Goal: Task Accomplishment & Management: Use online tool/utility

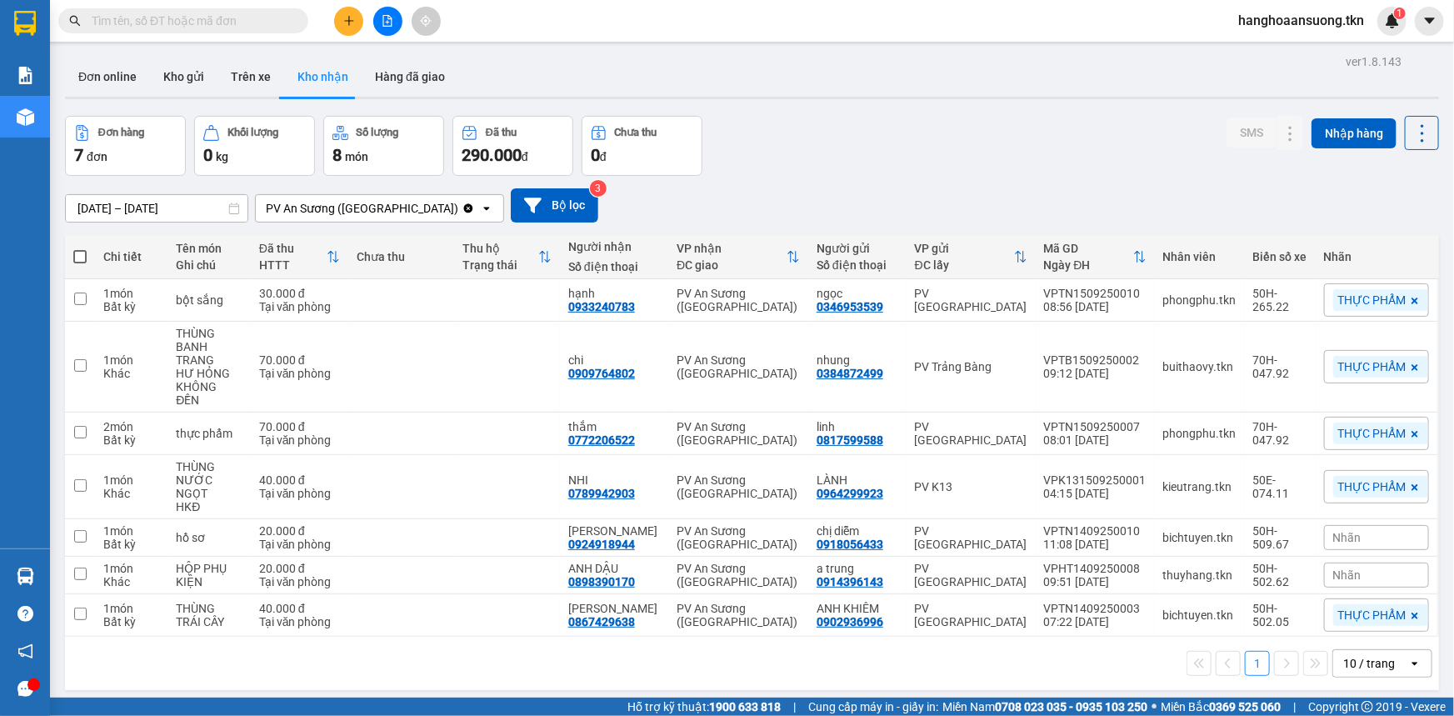
click at [350, 37] on div "Kết quả tìm kiếm ( 0 ) Bộ lọc No Data hanghoaansuong.tkn 1" at bounding box center [727, 21] width 1454 height 42
click at [339, 33] on div at bounding box center [387, 21] width 125 height 29
click at [356, 24] on button at bounding box center [348, 21] width 29 height 29
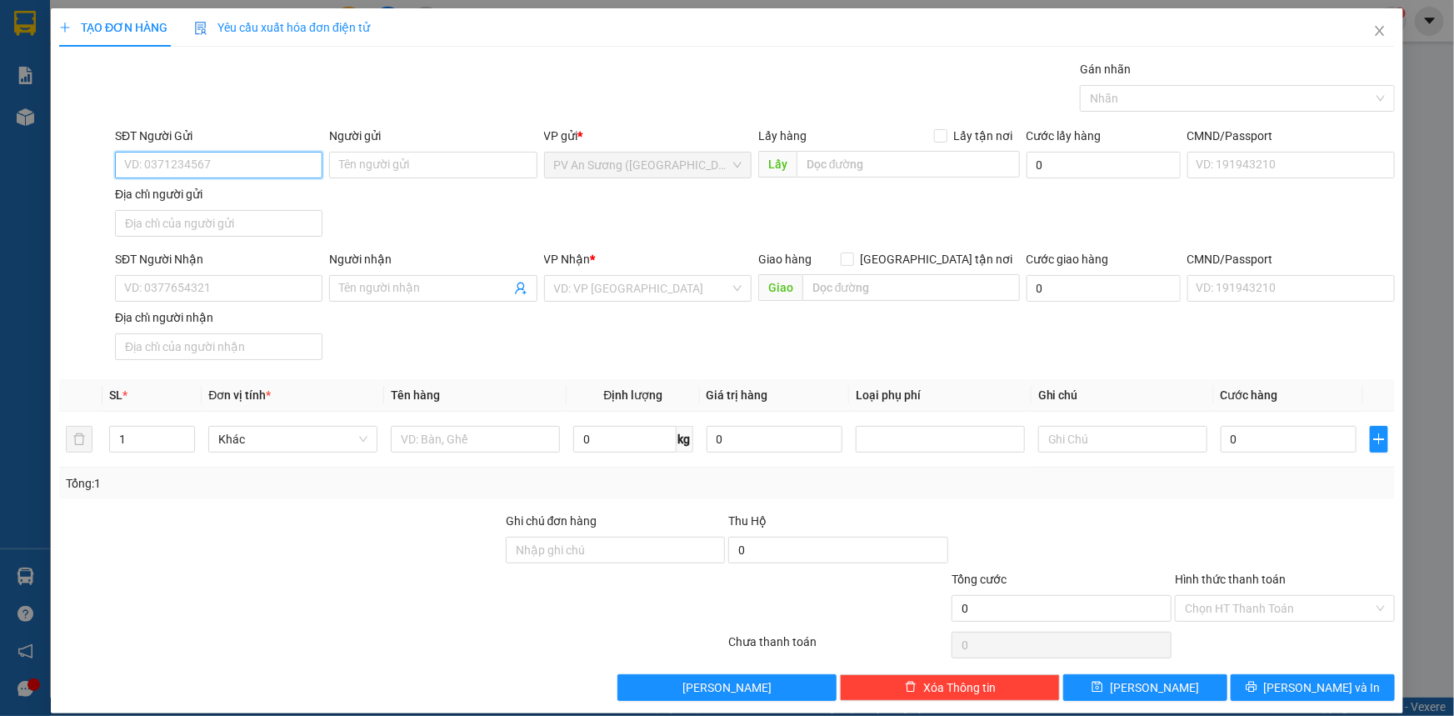
click at [254, 159] on input "SĐT Người Gửi" at bounding box center [218, 165] width 207 height 27
type input "0368671089"
click at [207, 185] on div "0368671089 - [PERSON_NAME]" at bounding box center [217, 198] width 206 height 27
type input "HƯƠNG"
type input "0899722852"
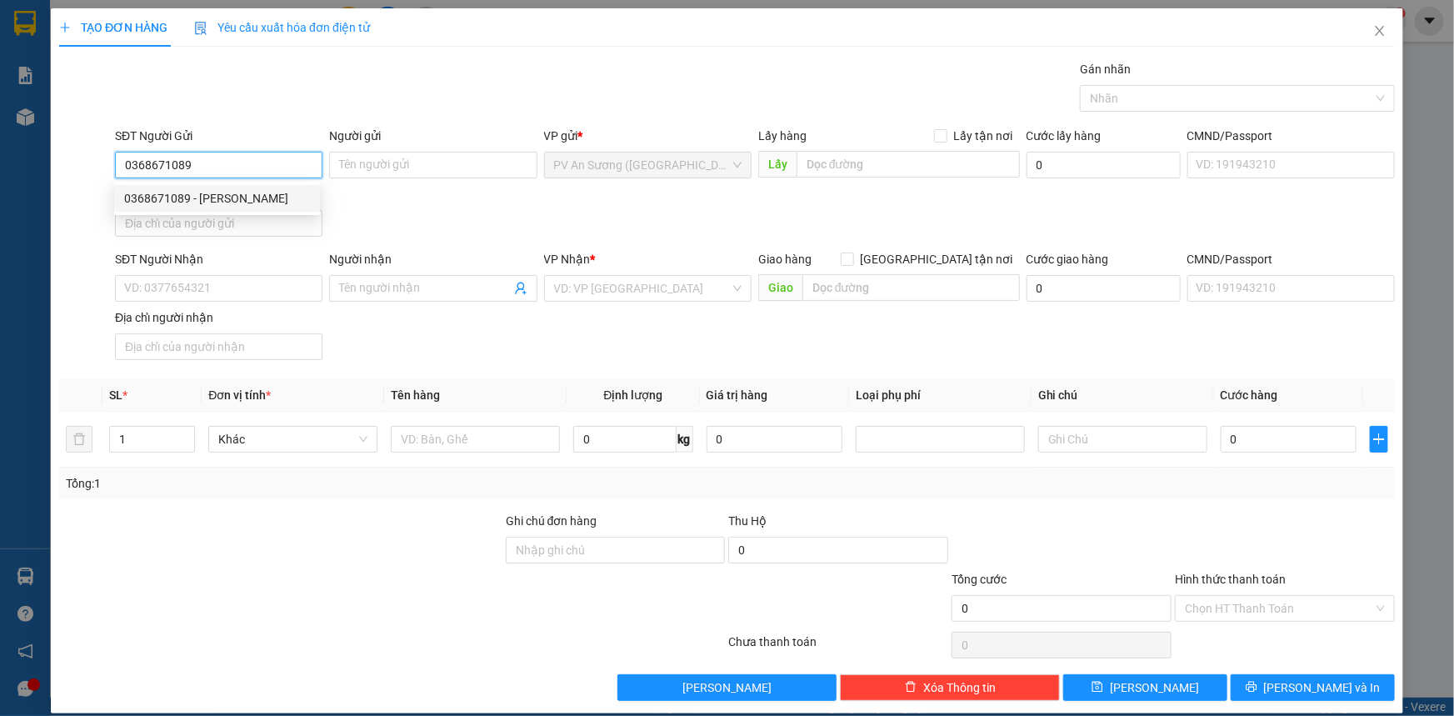
type input "LIÊN"
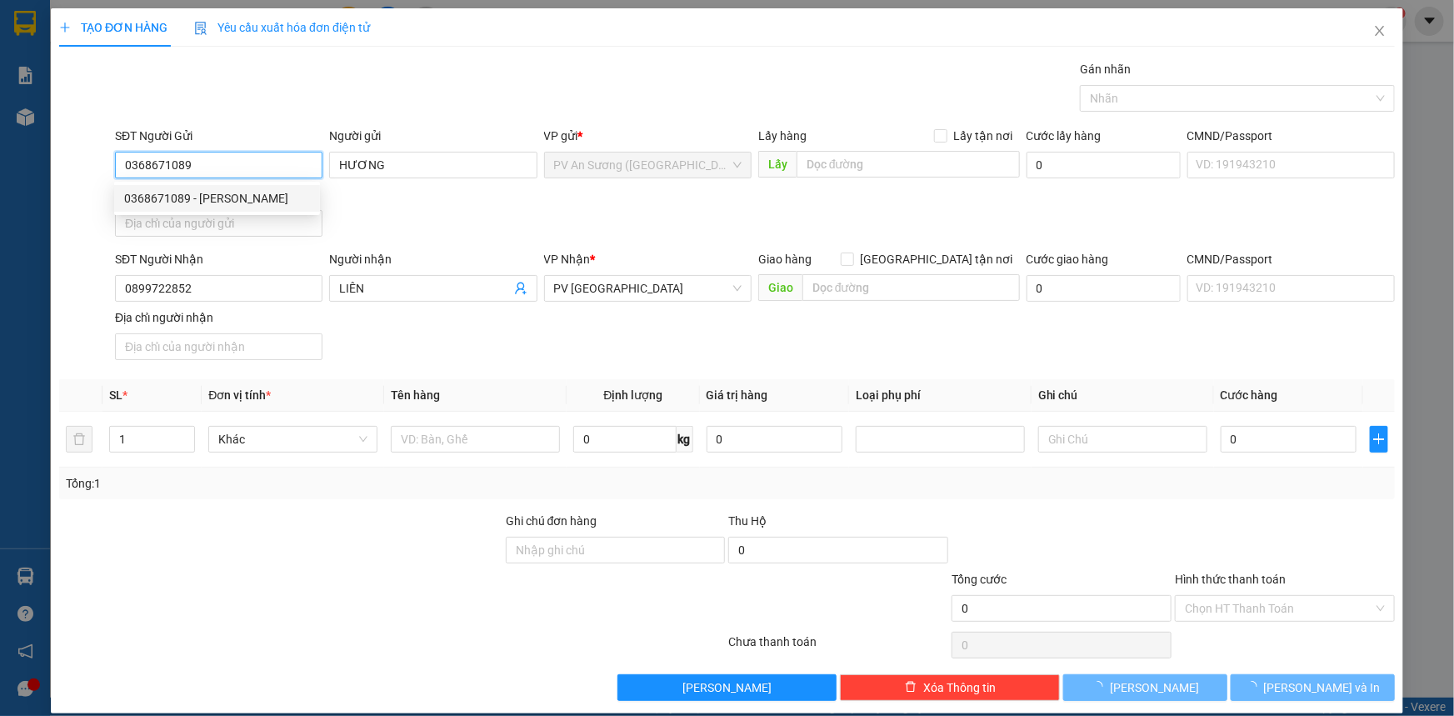
type input "20.000"
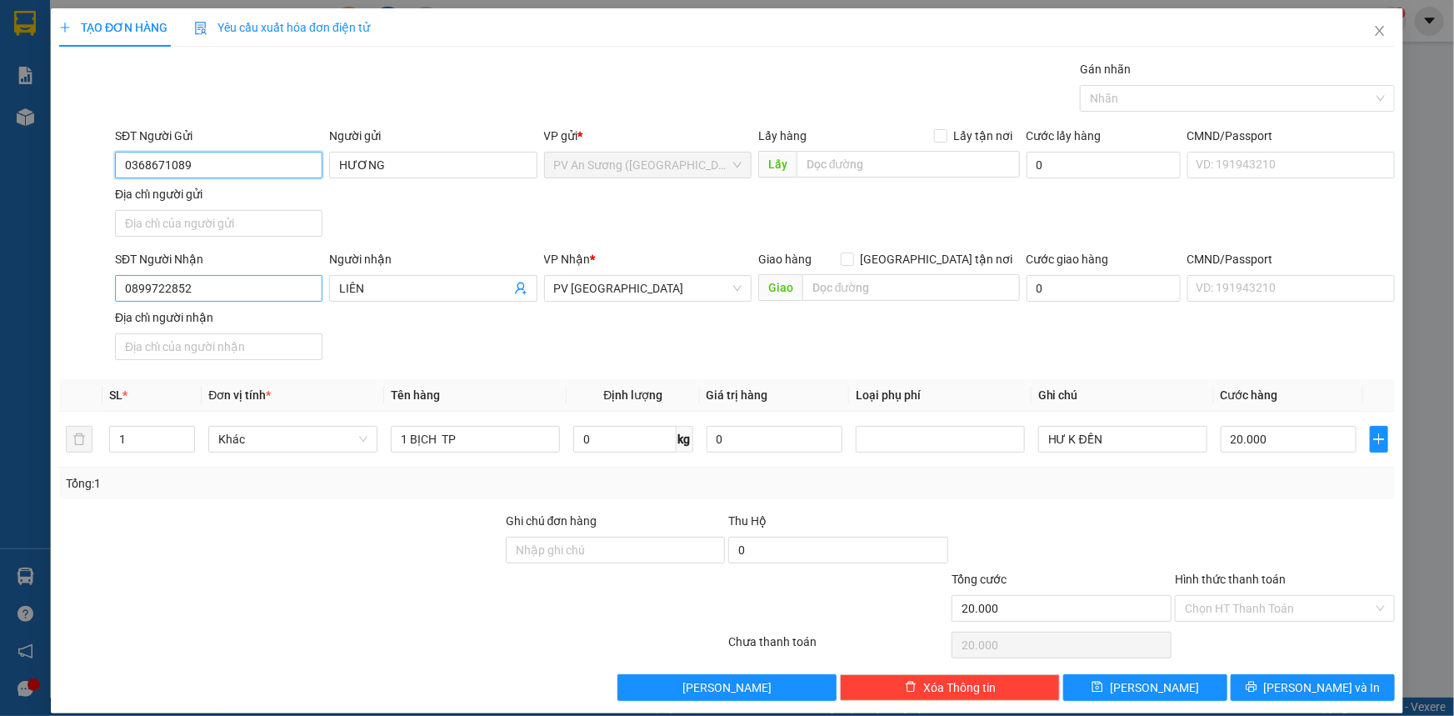
type input "0368671089"
drag, startPoint x: 201, startPoint y: 292, endPoint x: 0, endPoint y: 313, distance: 201.9
click at [24, 302] on div "TẠO ĐƠN HÀNG Yêu cầu xuất hóa đơn điện tử Transit Pickup Surcharge Ids Transit …" at bounding box center [727, 358] width 1454 height 716
type input "0963777199"
drag, startPoint x: 407, startPoint y: 282, endPoint x: 36, endPoint y: 306, distance: 372.3
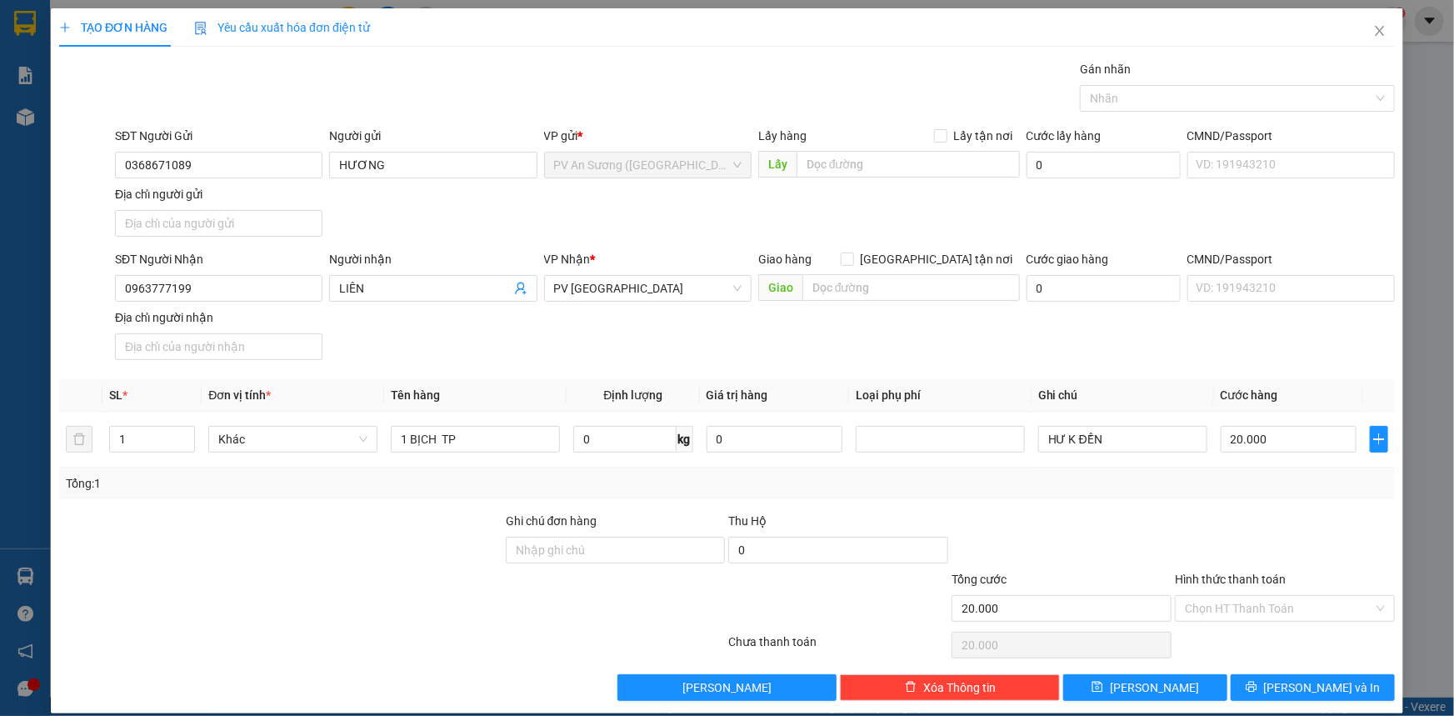
click at [172, 302] on div "SĐT Người Nhận 0963777199 0963777199 Người nhận LIÊN VP Nhận * [GEOGRAPHIC_DATA…" at bounding box center [755, 308] width 1286 height 117
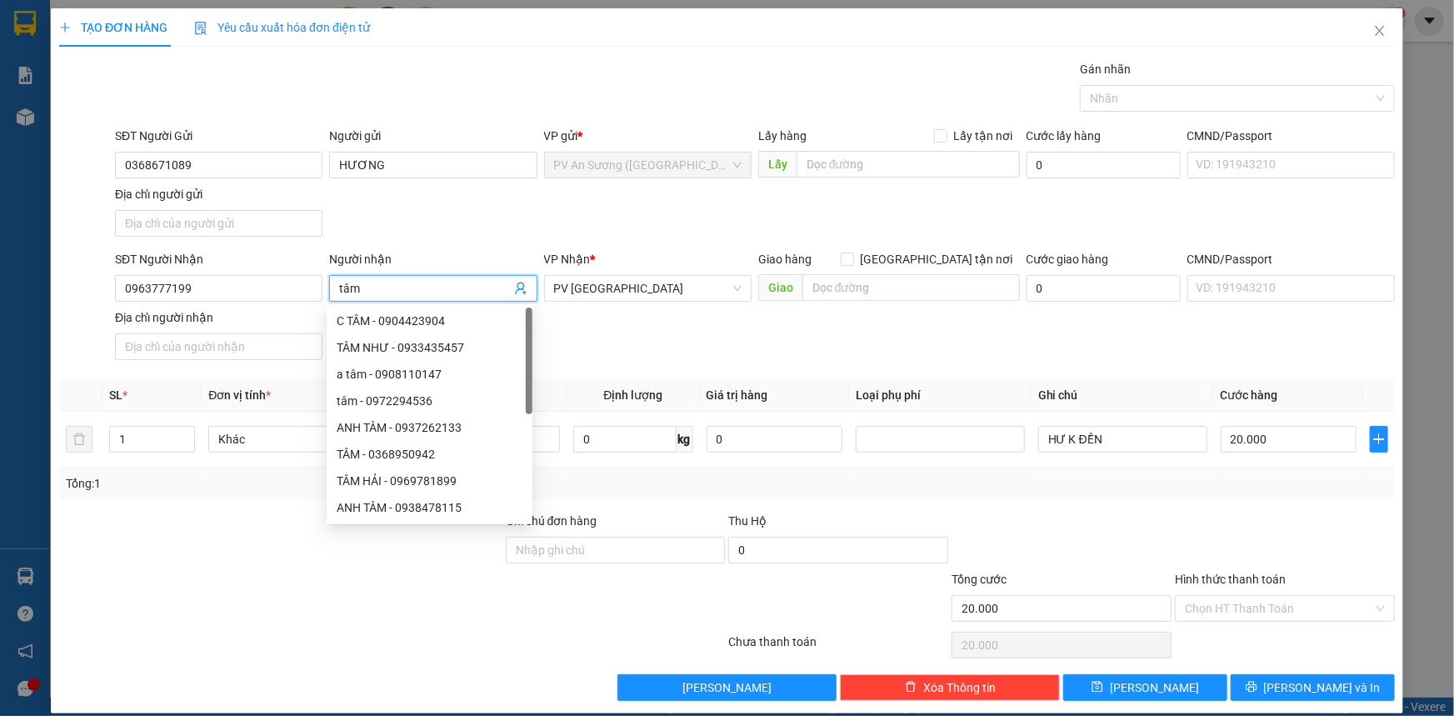
type input "tâm"
click at [1010, 366] on div "Transit Pickup Surcharge Ids Transit Deliver Surcharge Ids Transit Deliver Surc…" at bounding box center [726, 380] width 1335 height 641
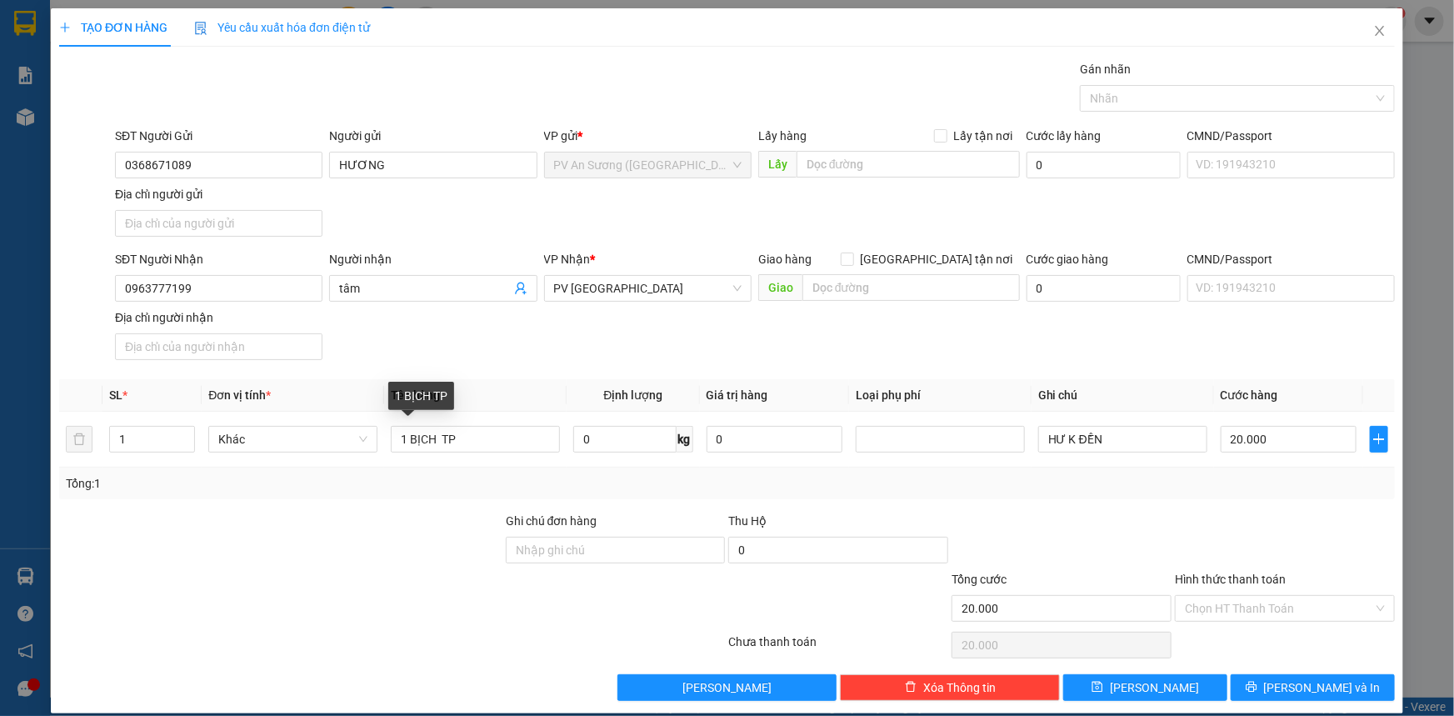
click at [364, 513] on div at bounding box center [280, 540] width 447 height 58
click at [1291, 422] on div "20.000" at bounding box center [1288, 438] width 136 height 33
click at [1265, 438] on input "20.000" at bounding box center [1288, 439] width 136 height 27
type input "3"
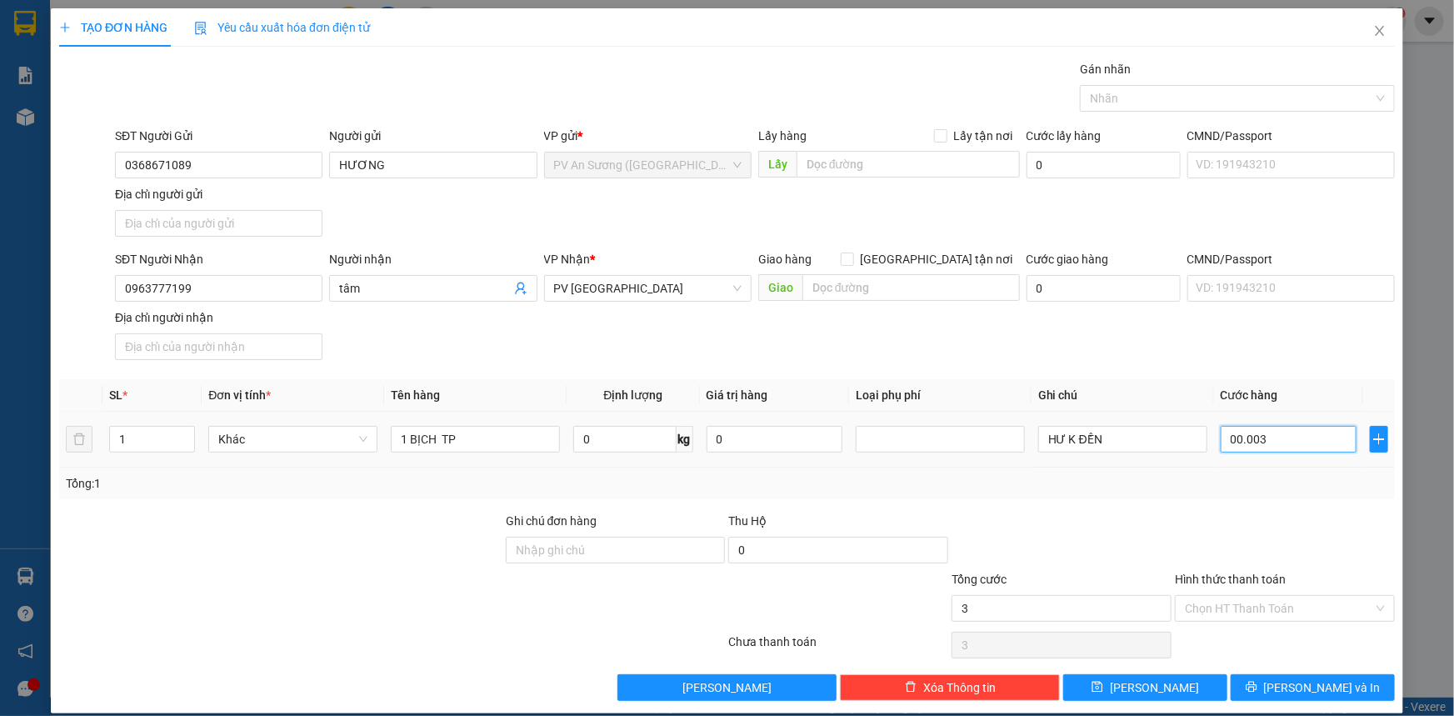
type input "00.000.030"
type input "30"
type input "00.000.030"
type input "30.000"
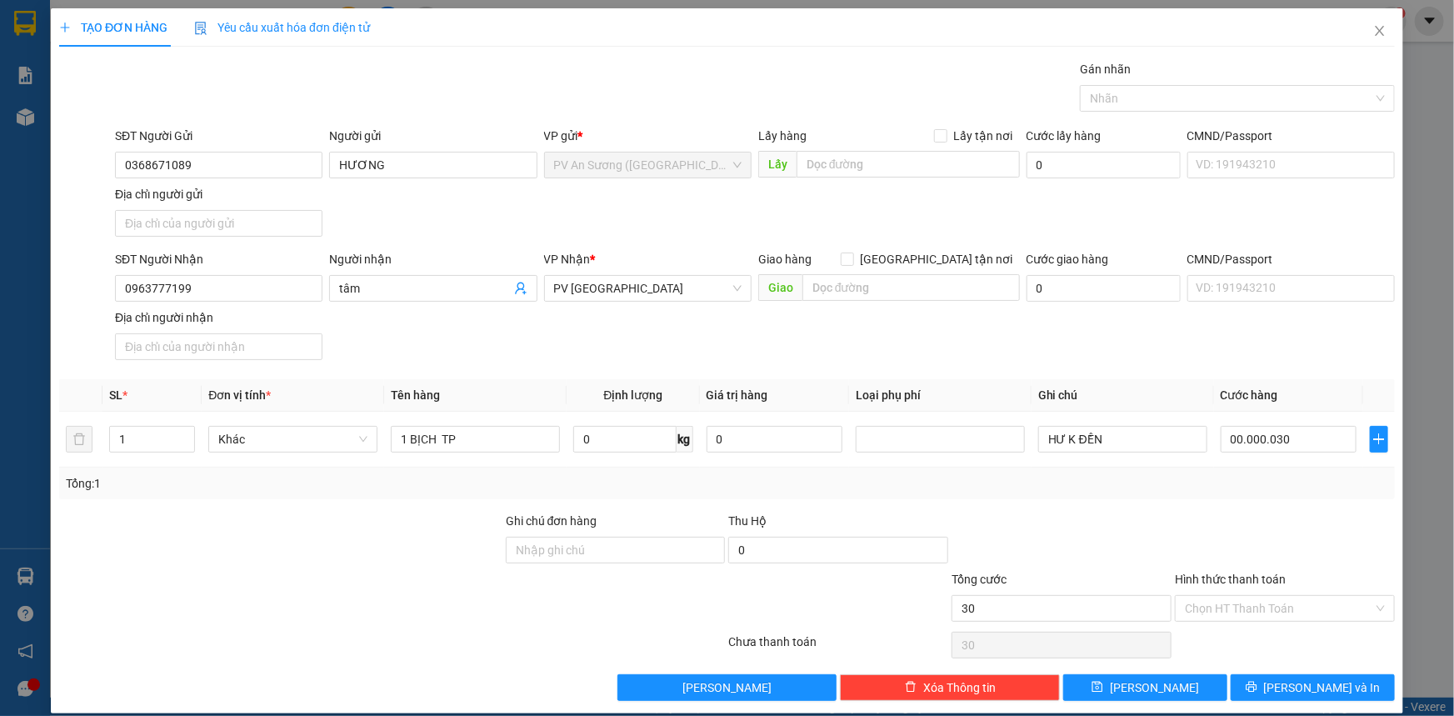
type input "30.000"
click at [1301, 524] on div at bounding box center [1284, 540] width 223 height 58
click at [1152, 112] on div "Gán nhãn Nhãn" at bounding box center [1237, 89] width 315 height 58
click at [1158, 104] on div at bounding box center [1229, 98] width 290 height 20
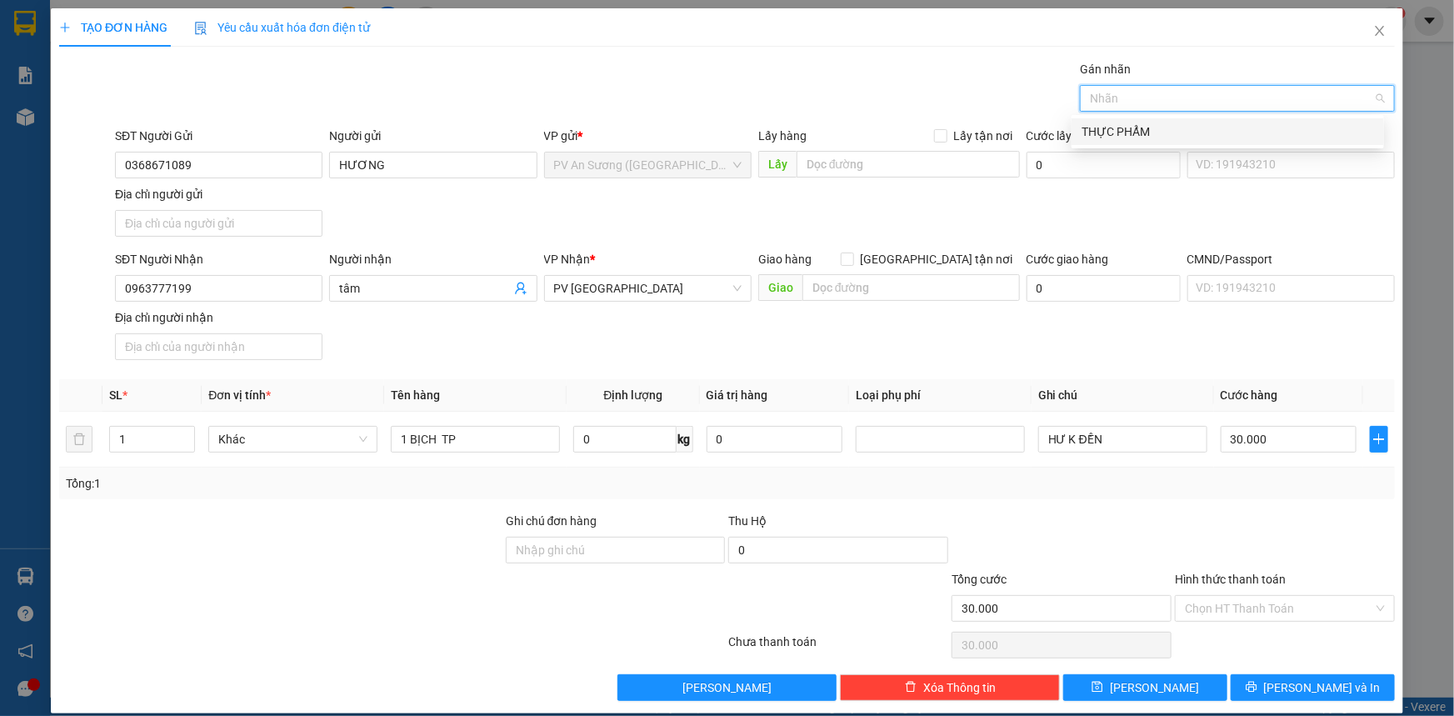
click at [1156, 133] on div "THỰC PHẨM" at bounding box center [1227, 131] width 292 height 18
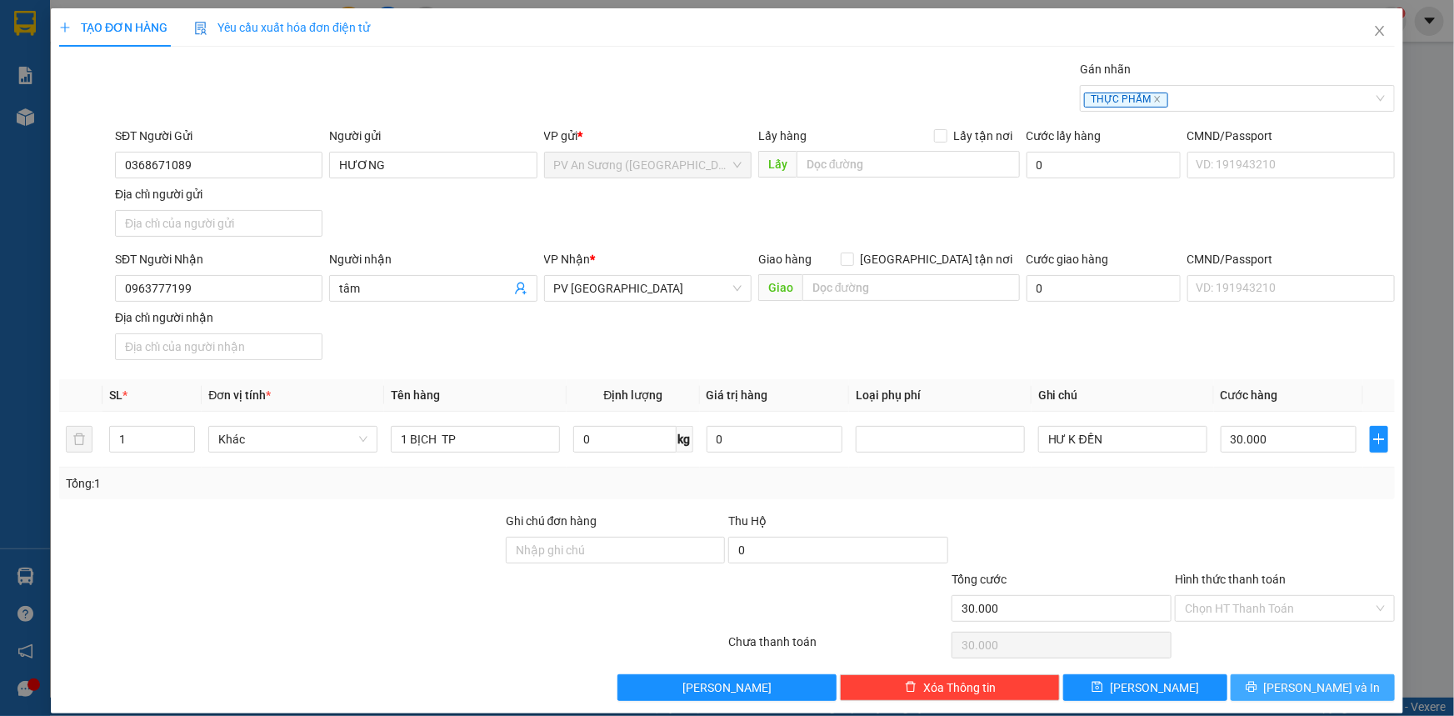
drag, startPoint x: 1324, startPoint y: 683, endPoint x: 1315, endPoint y: 632, distance: 51.5
click at [1316, 638] on div "Transit Pickup Surcharge Ids Transit Deliver Surcharge Ids Transit Deliver Surc…" at bounding box center [726, 380] width 1335 height 641
click at [1306, 602] on input "Hình thức thanh toán" at bounding box center [1279, 608] width 188 height 25
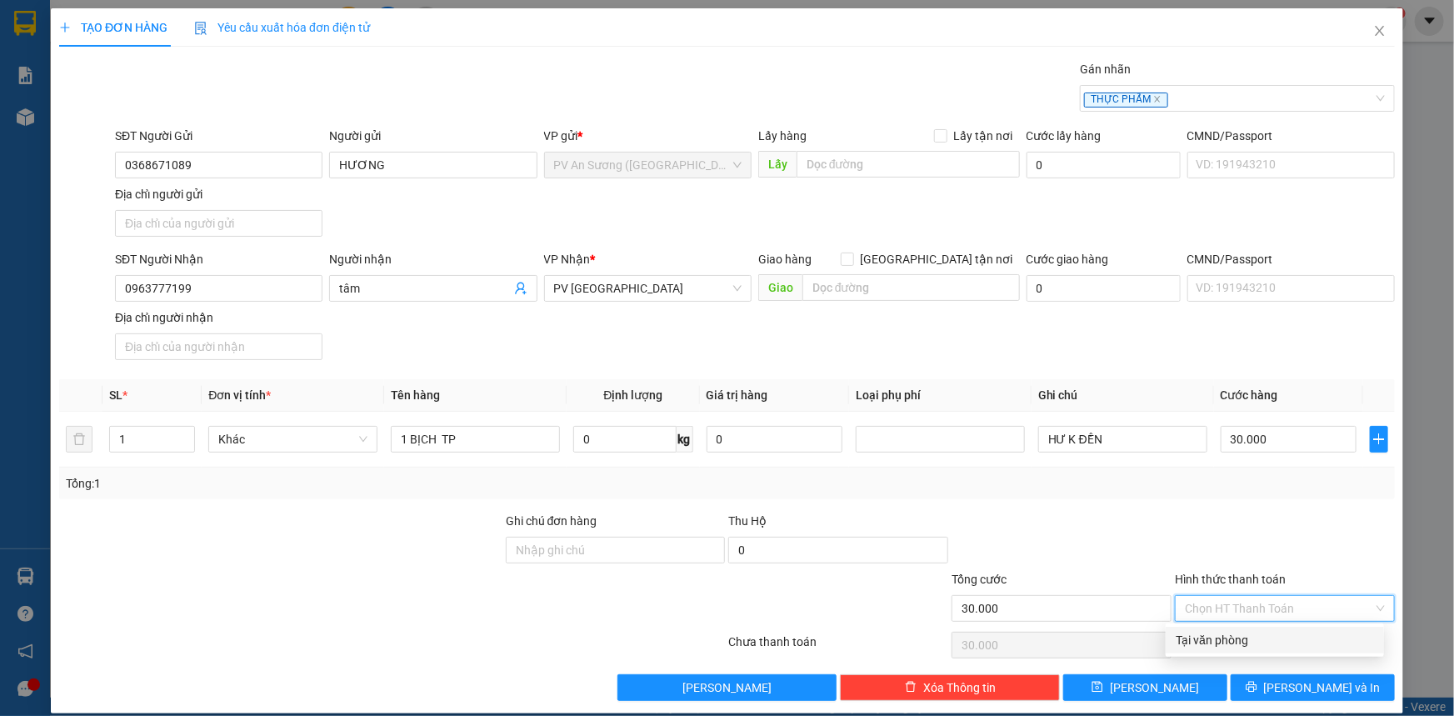
click at [1254, 637] on div "Tại văn phòng" at bounding box center [1274, 640] width 198 height 18
type input "0"
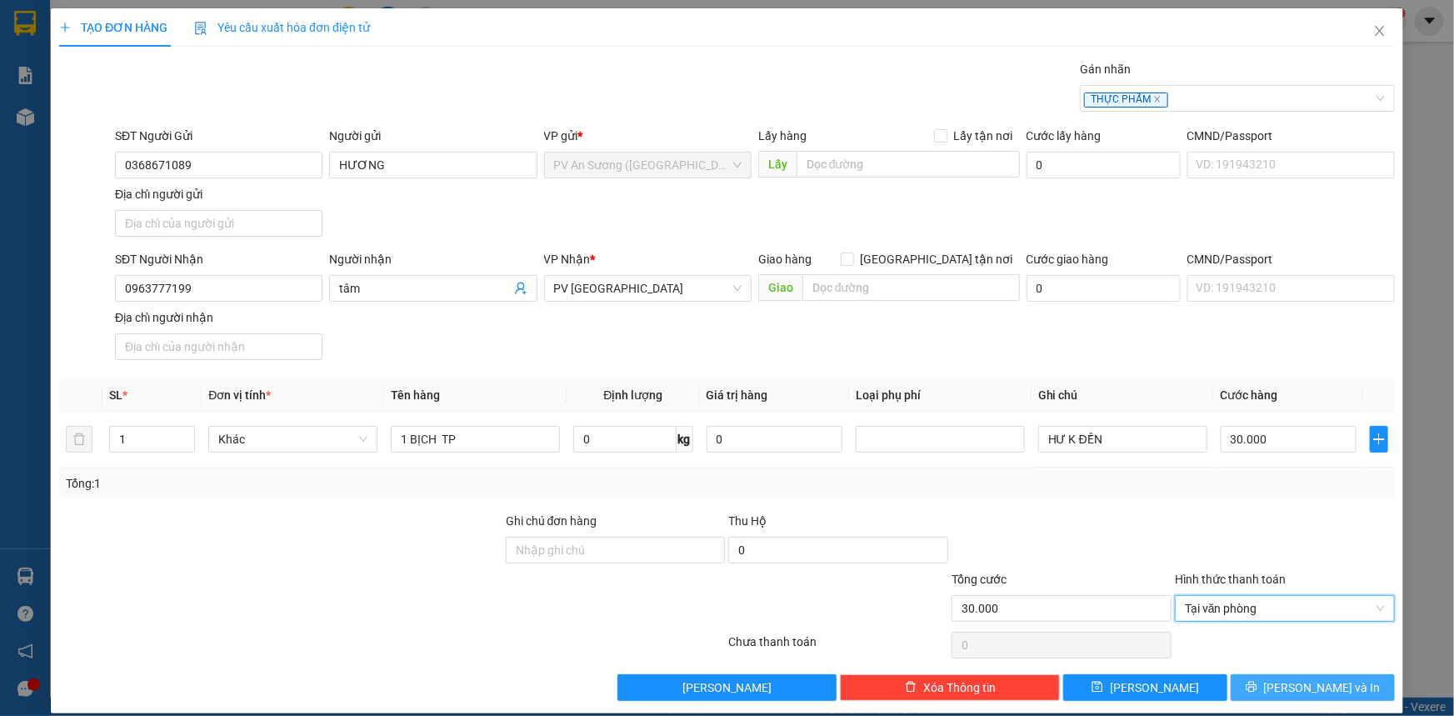
click at [1305, 679] on span "[PERSON_NAME] và In" at bounding box center [1322, 687] width 117 height 18
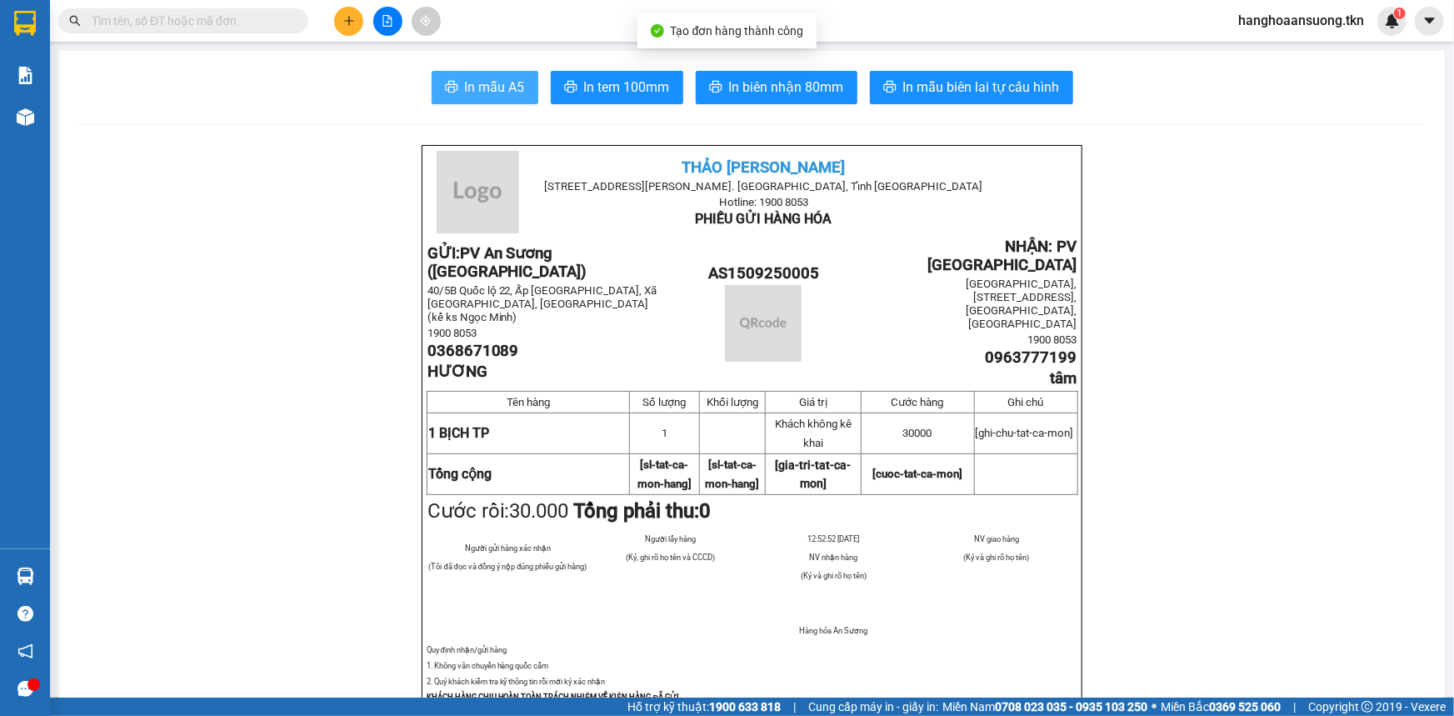
drag, startPoint x: 497, startPoint y: 88, endPoint x: 501, endPoint y: 108, distance: 20.4
click at [496, 88] on span "In mẫu A5" at bounding box center [495, 87] width 60 height 21
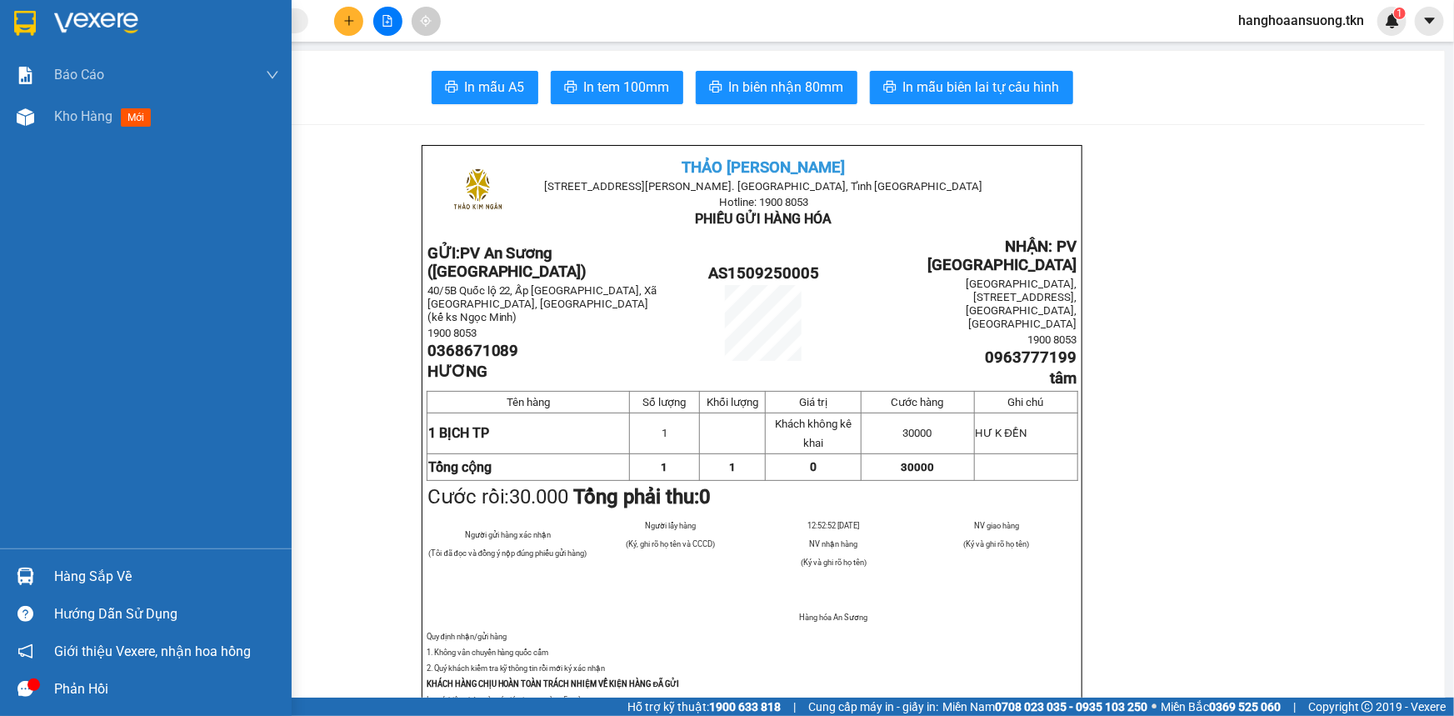
click at [42, 566] on div "Hàng sắp về" at bounding box center [146, 575] width 292 height 37
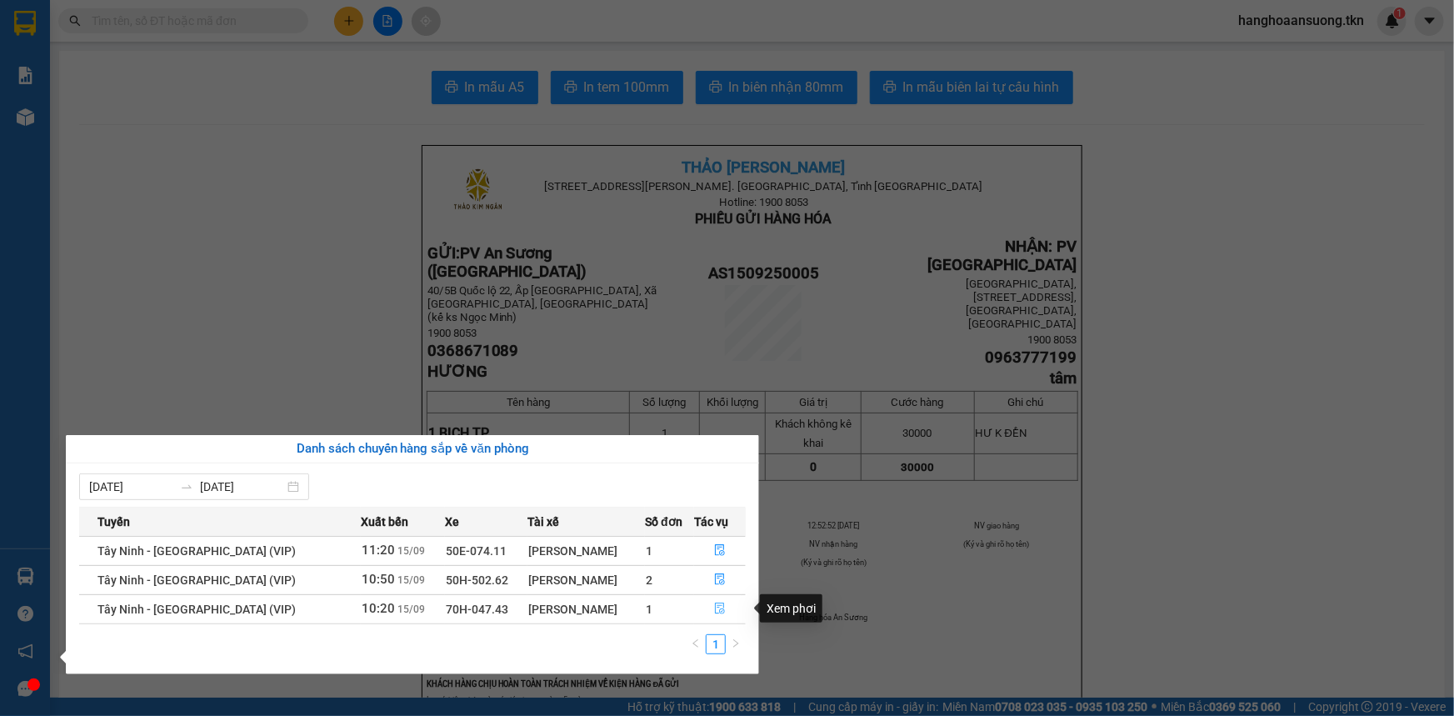
click at [715, 608] on icon "file-done" at bounding box center [720, 608] width 12 height 12
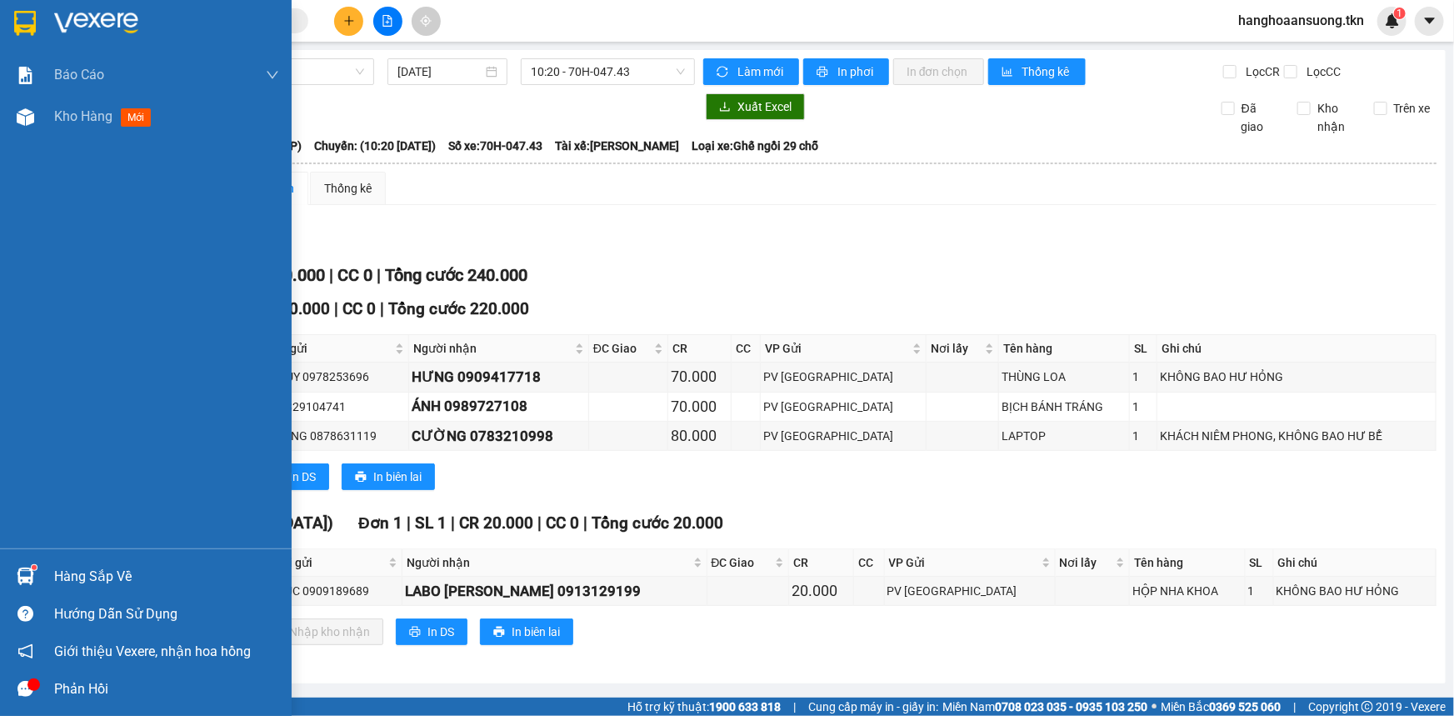
click at [62, 581] on div "Hàng sắp về" at bounding box center [166, 576] width 225 height 25
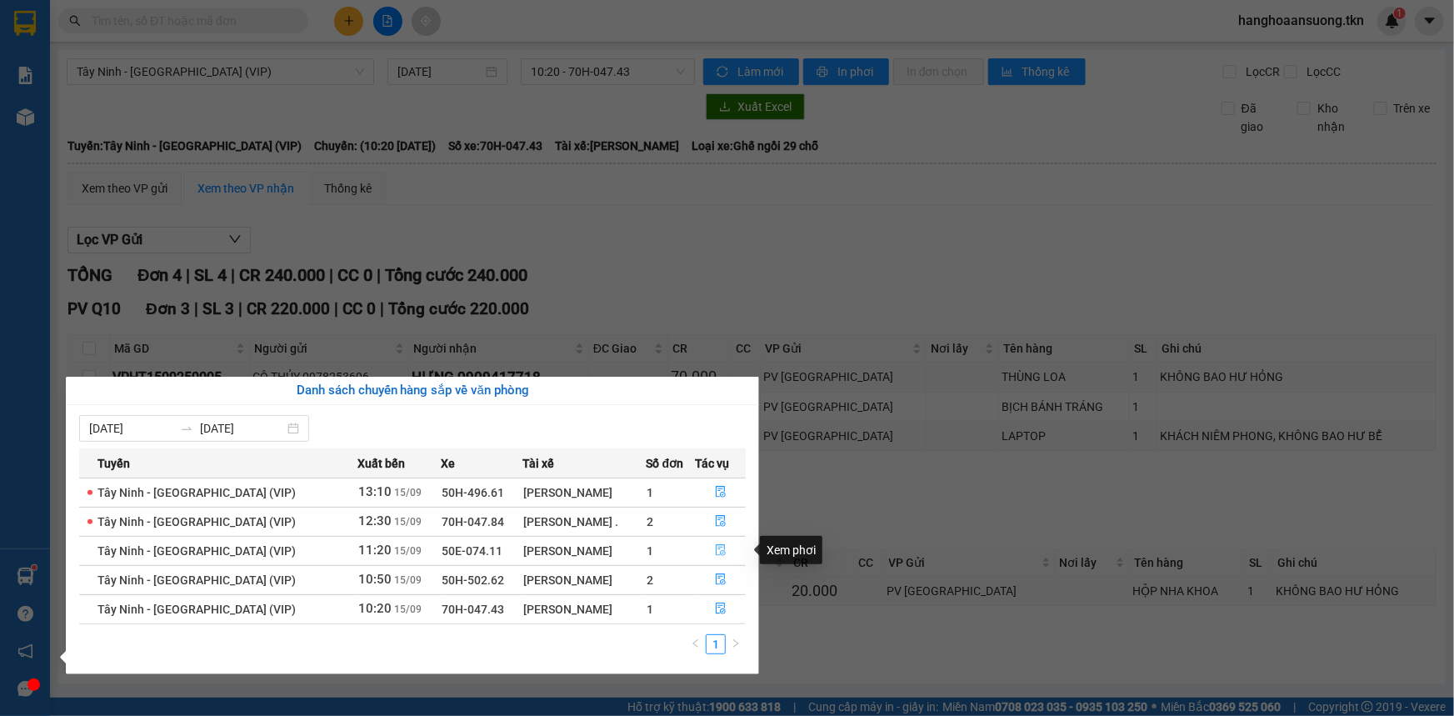
click at [721, 550] on icon "file-done" at bounding box center [721, 550] width 12 height 12
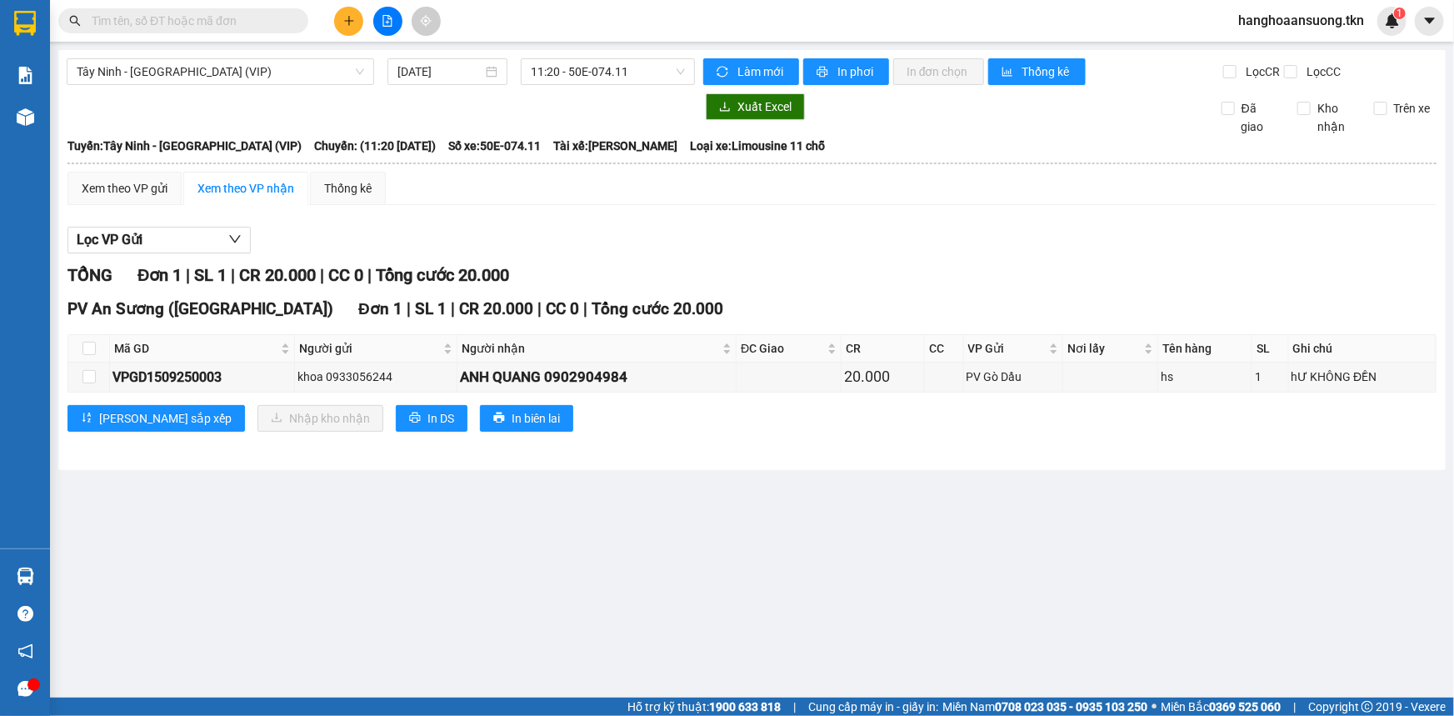
click at [36, 575] on div at bounding box center [25, 575] width 29 height 29
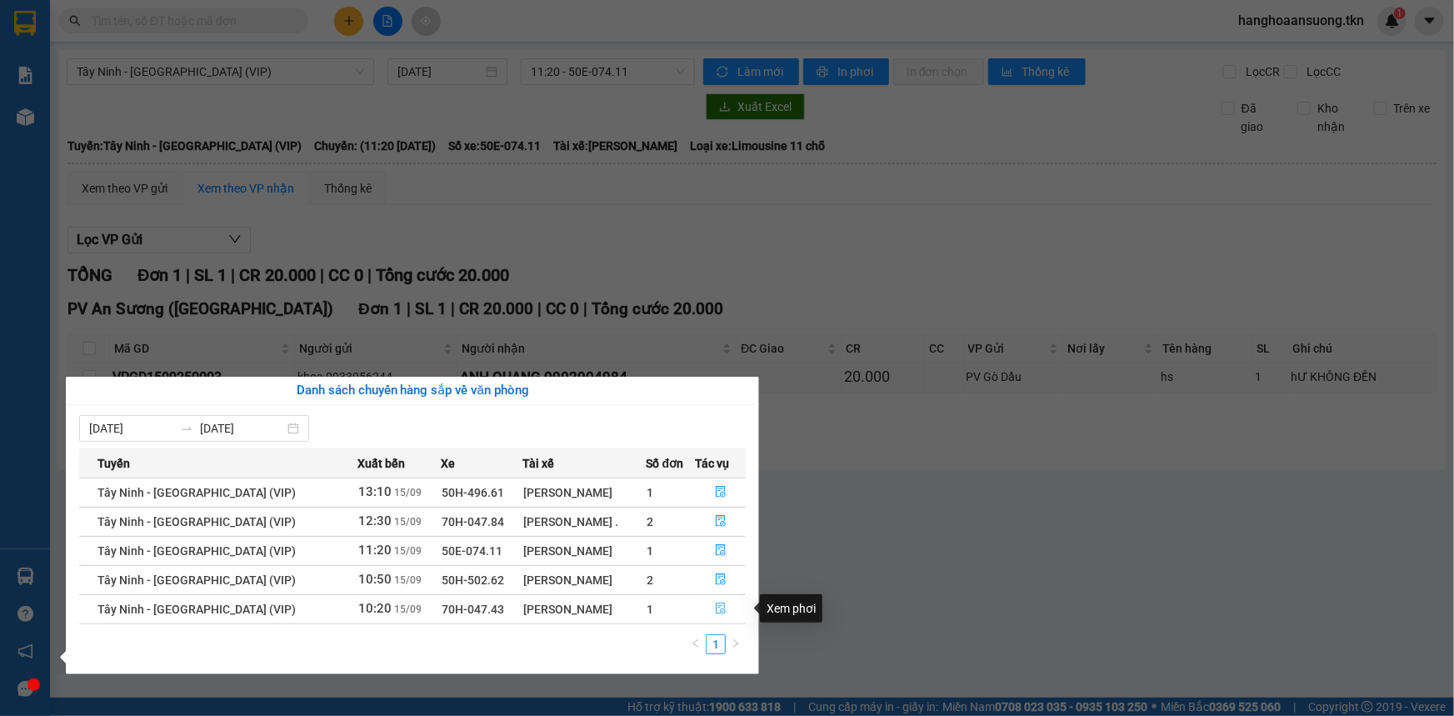
click at [718, 608] on icon "file-done" at bounding box center [721, 608] width 10 height 12
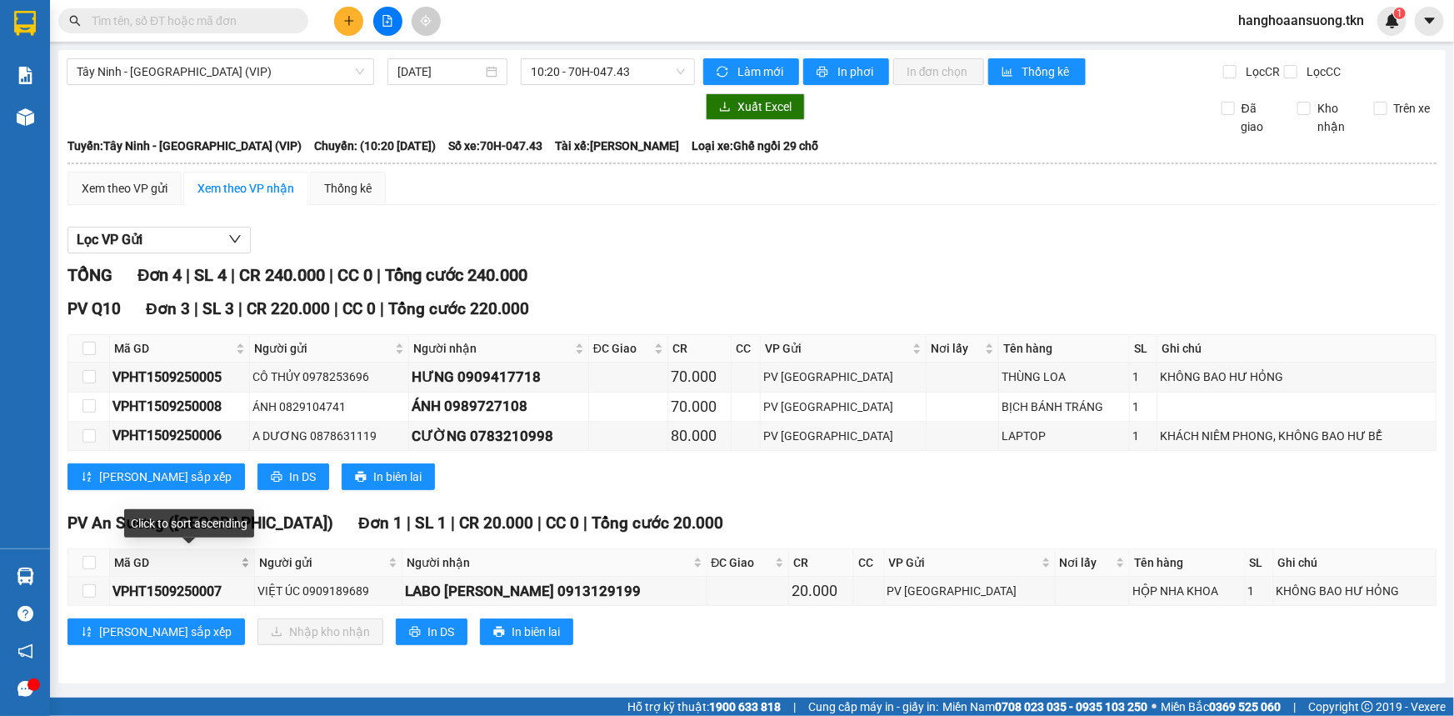
click at [114, 561] on div "Mã GD" at bounding box center [182, 562] width 136 height 18
click at [69, 576] on td at bounding box center [89, 590] width 42 height 29
click at [87, 561] on input "checkbox" at bounding box center [88, 562] width 13 height 13
checkbox input "true"
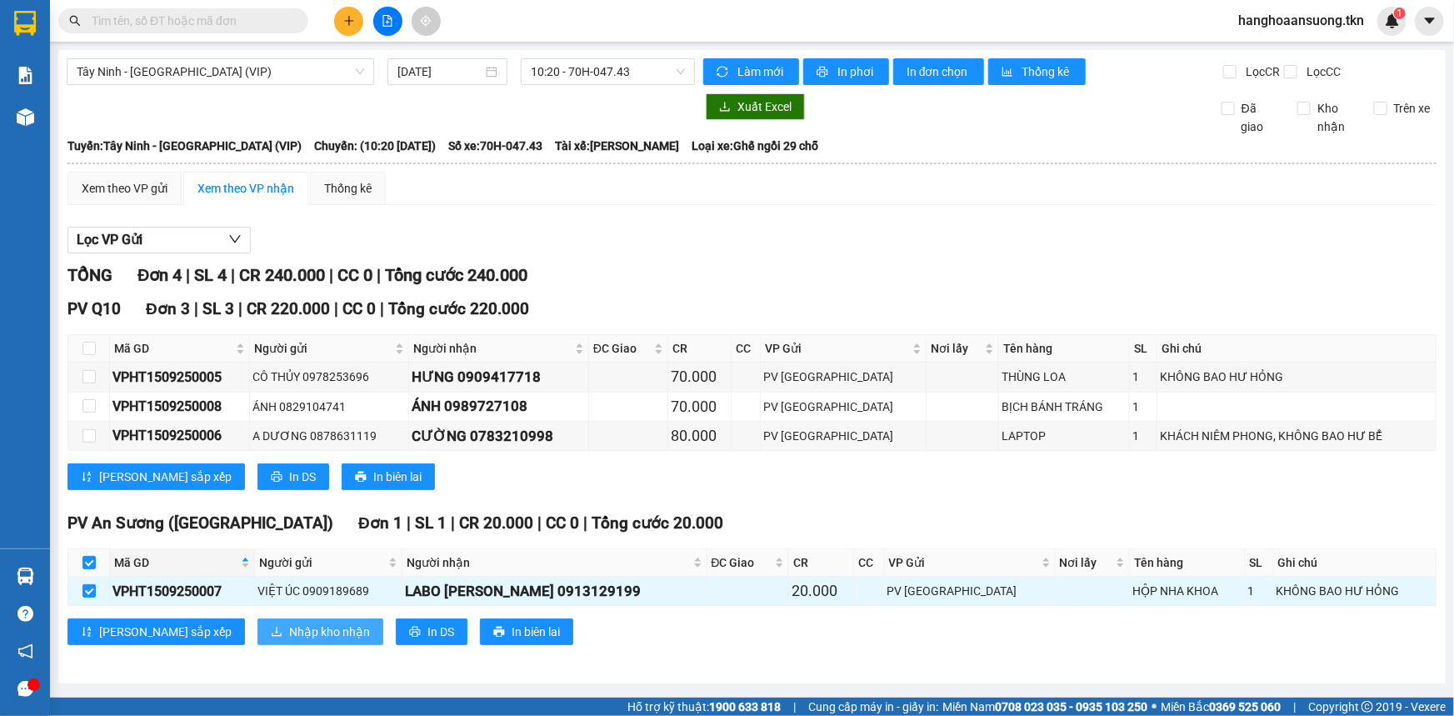
click at [289, 625] on span "Nhập kho nhận" at bounding box center [329, 631] width 81 height 18
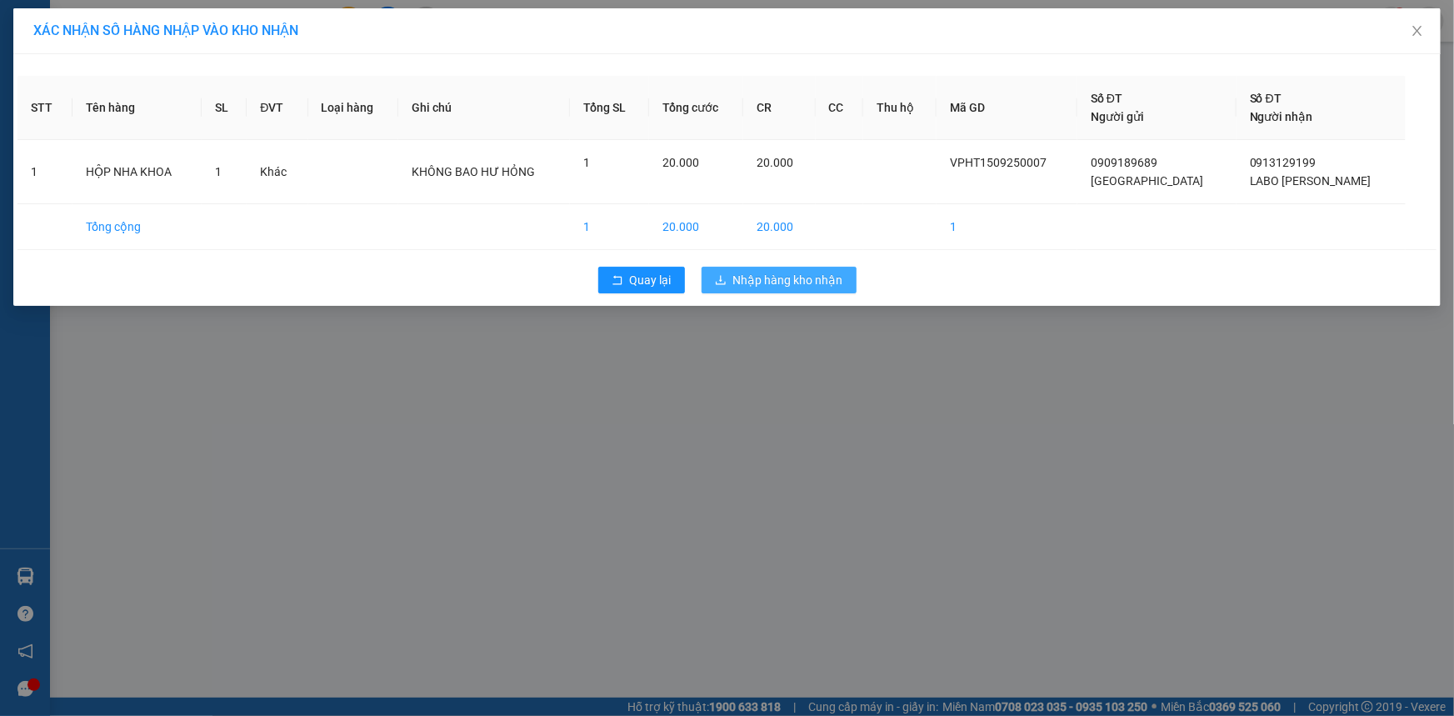
click at [791, 277] on span "Nhập hàng kho nhận" at bounding box center [788, 280] width 110 height 18
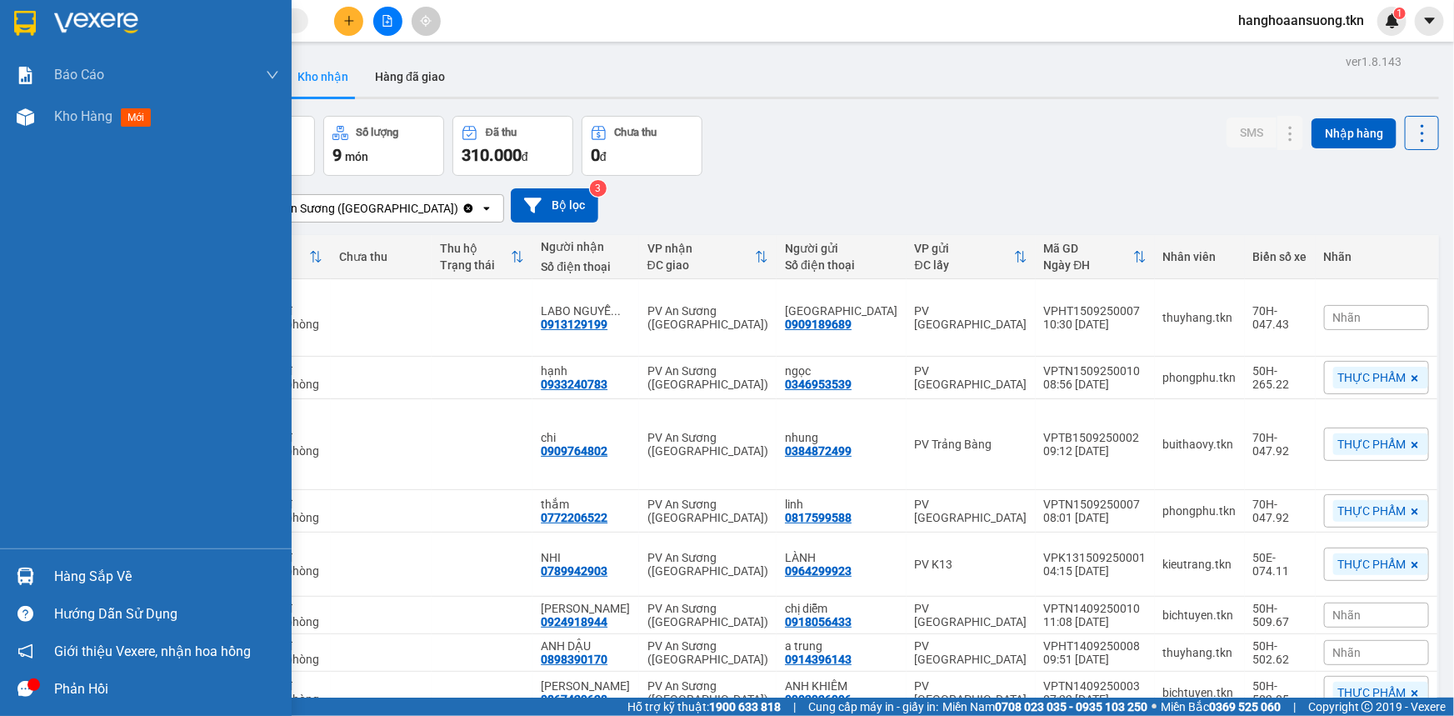
click at [34, 574] on div at bounding box center [25, 575] width 29 height 29
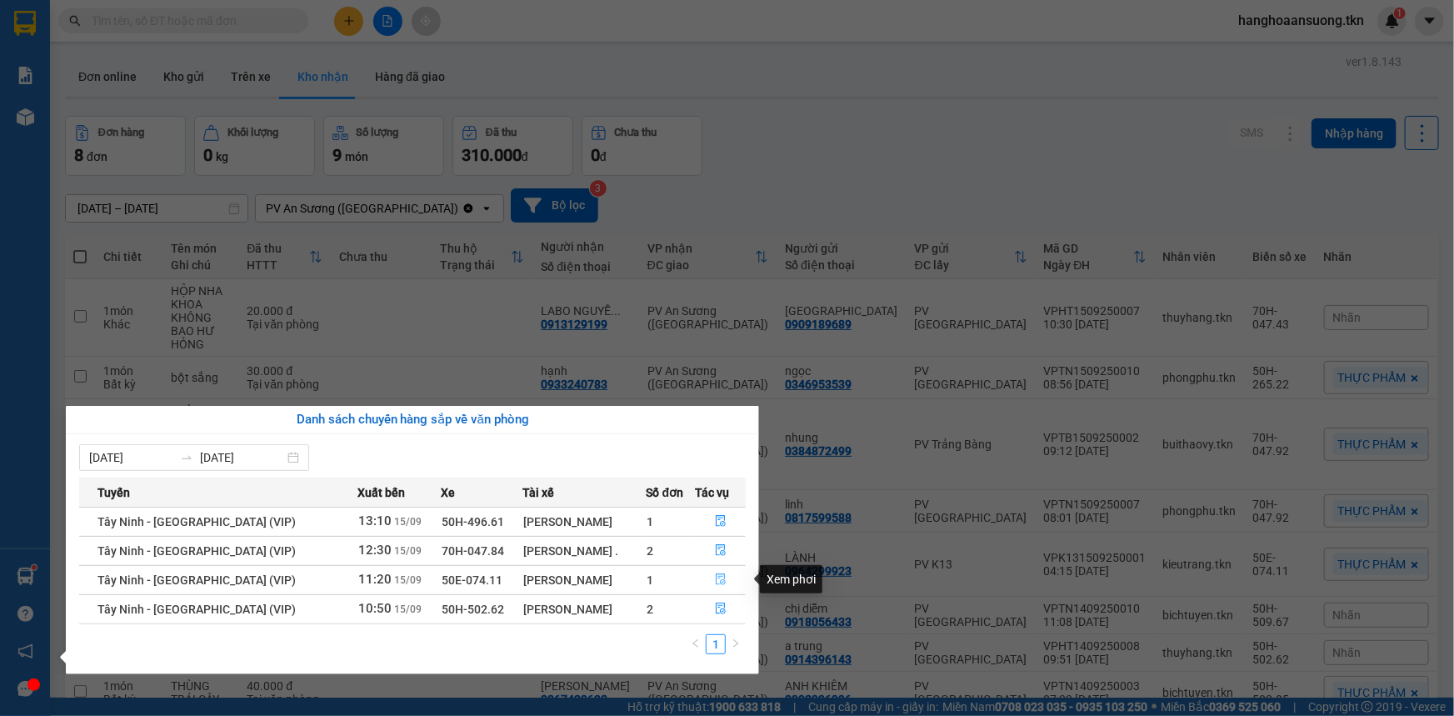
click at [719, 570] on button "button" at bounding box center [720, 579] width 49 height 27
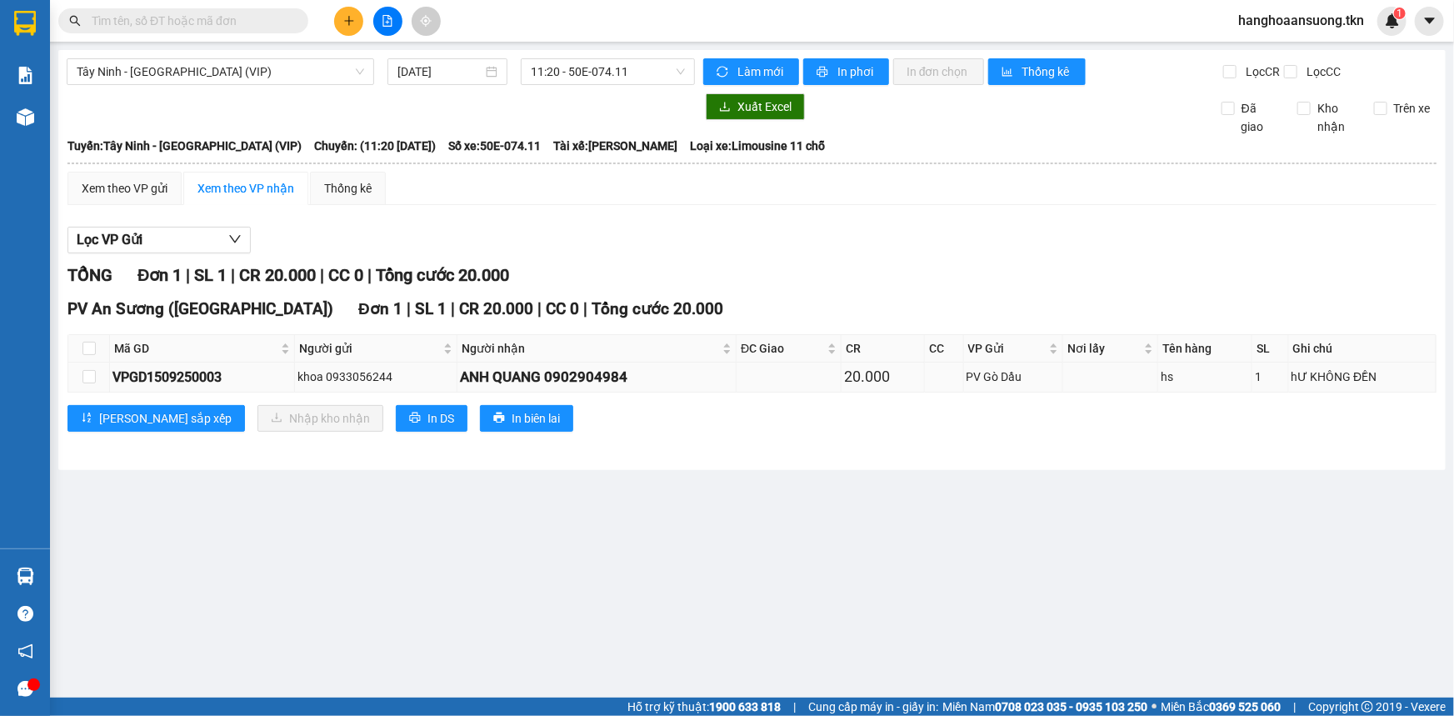
click at [125, 376] on div "VPGD1509250003" at bounding box center [201, 377] width 179 height 21
click at [89, 377] on input "checkbox" at bounding box center [88, 376] width 13 height 13
checkbox input "true"
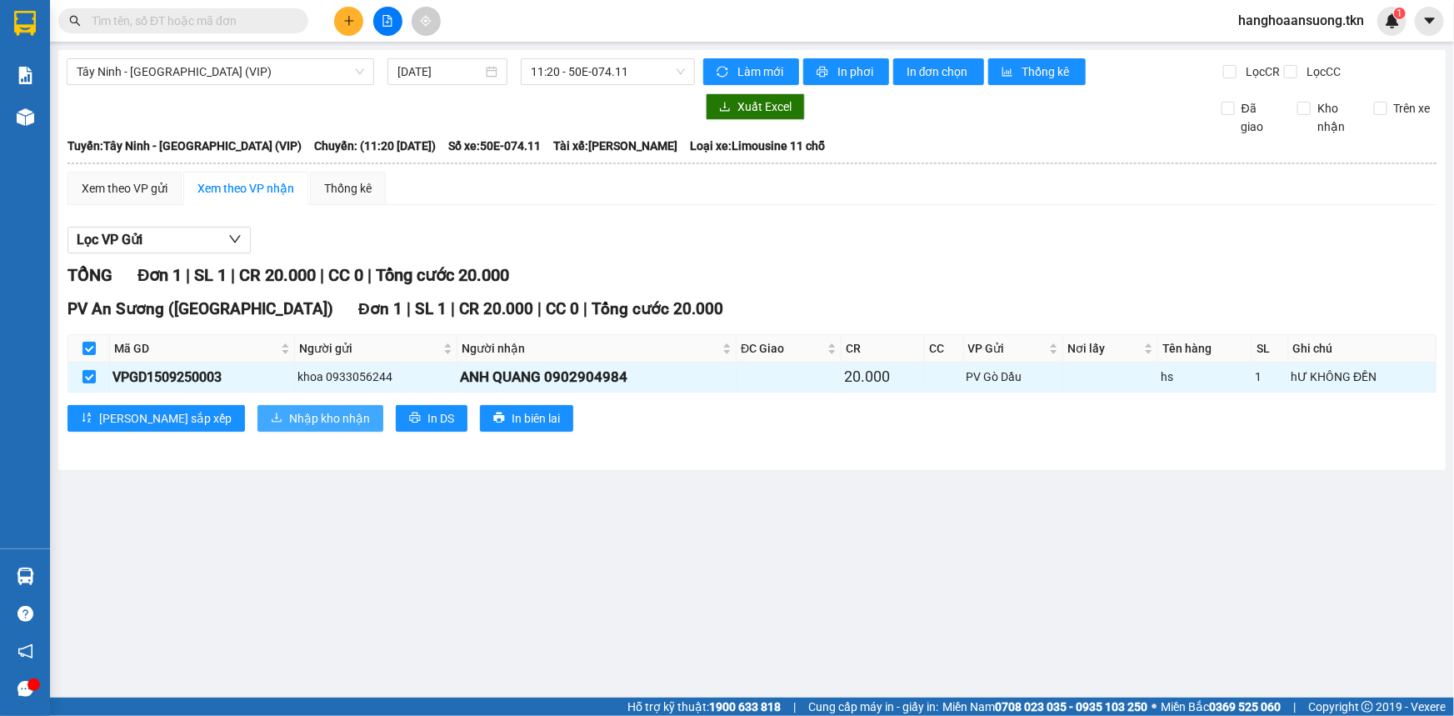
click at [289, 416] on span "Nhập kho nhận" at bounding box center [329, 418] width 81 height 18
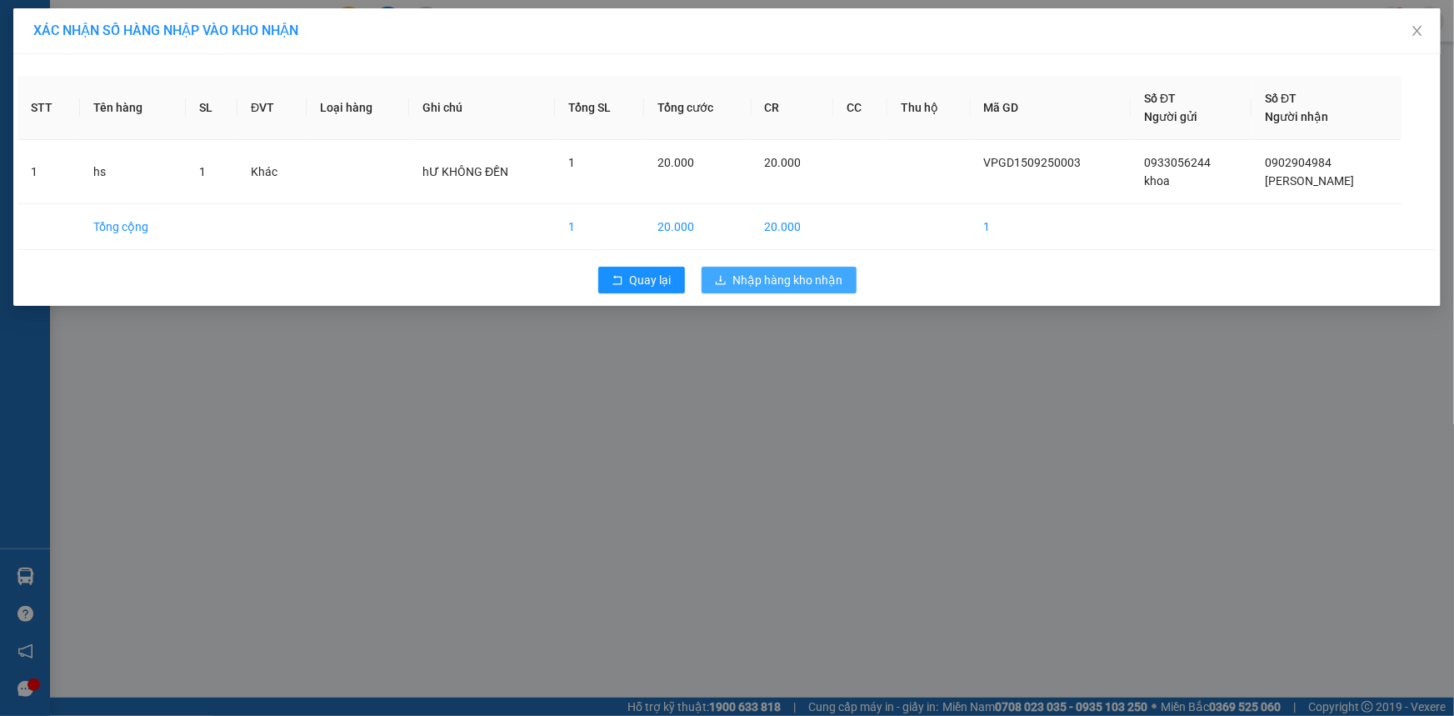
click at [760, 275] on span "Nhập hàng kho nhận" at bounding box center [788, 280] width 110 height 18
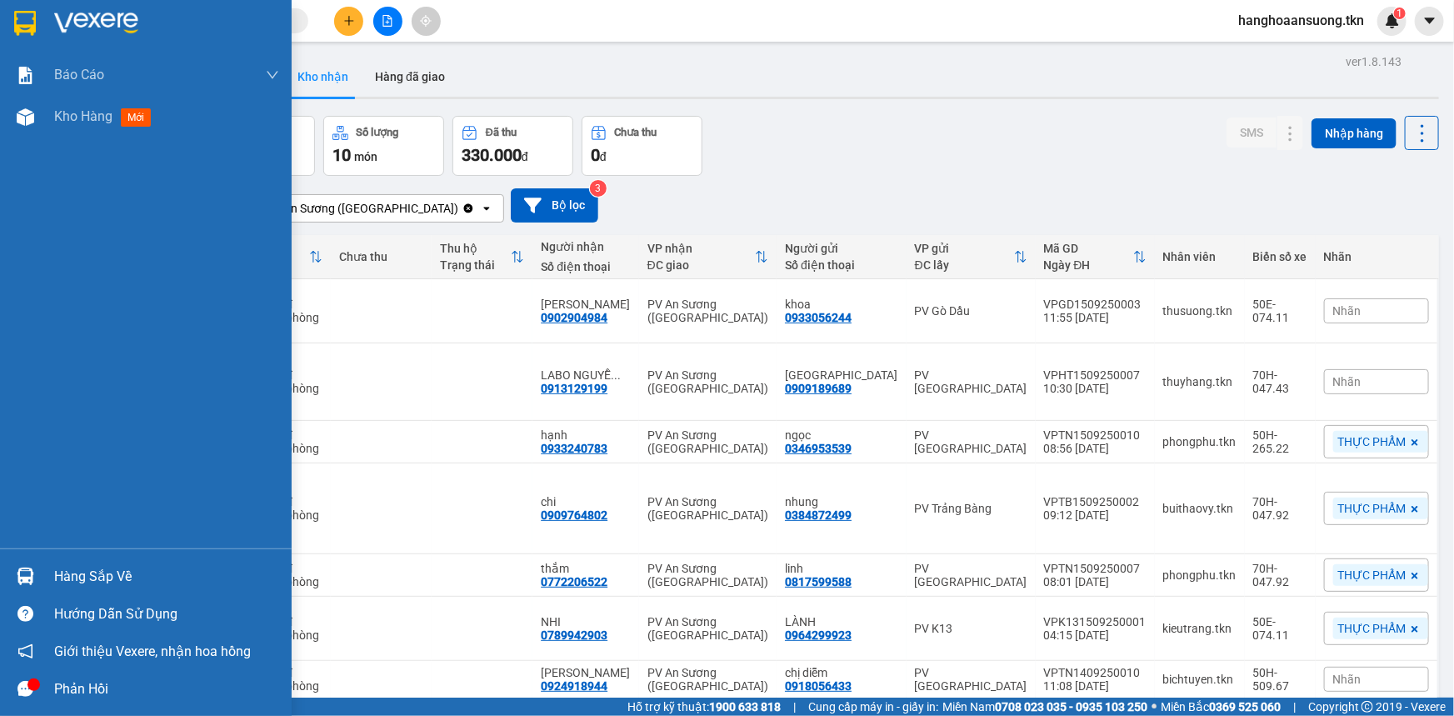
click at [42, 569] on div "Hàng sắp về" at bounding box center [146, 575] width 292 height 37
